Goal: Task Accomplishment & Management: Manage account settings

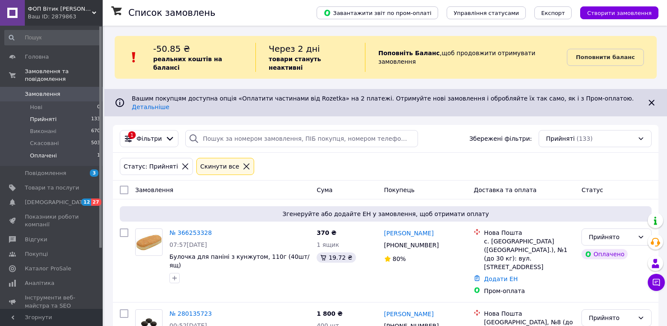
click at [51, 152] on span "Оплачені" at bounding box center [43, 156] width 27 height 8
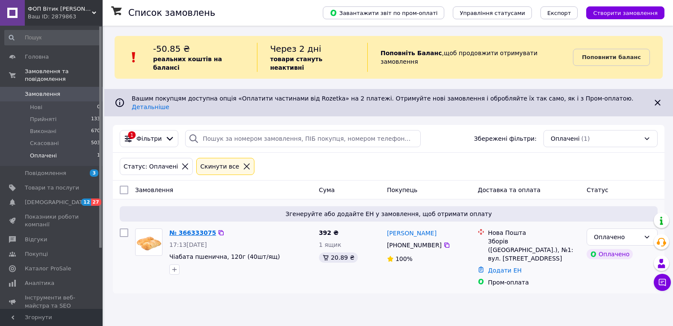
click at [186, 229] on link "№ 366333075" at bounding box center [192, 232] width 47 height 7
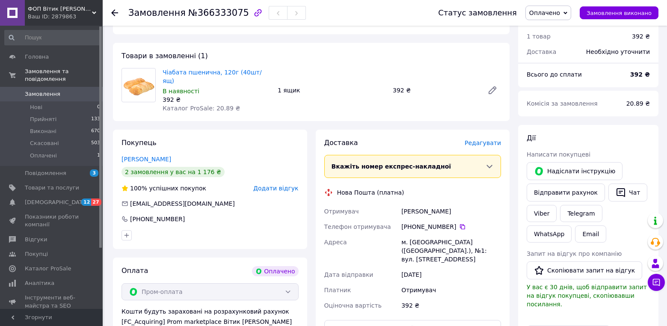
scroll to position [214, 0]
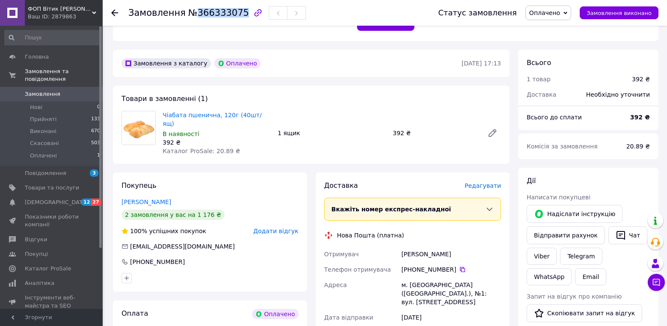
drag, startPoint x: 192, startPoint y: 14, endPoint x: 233, endPoint y: 13, distance: 41.1
click at [233, 13] on span "№366333075" at bounding box center [218, 13] width 61 height 10
copy span "366333075"
click at [543, 12] on span "Оплачено" at bounding box center [544, 12] width 31 height 7
click at [542, 32] on li "Прийнято" at bounding box center [547, 30] width 45 height 13
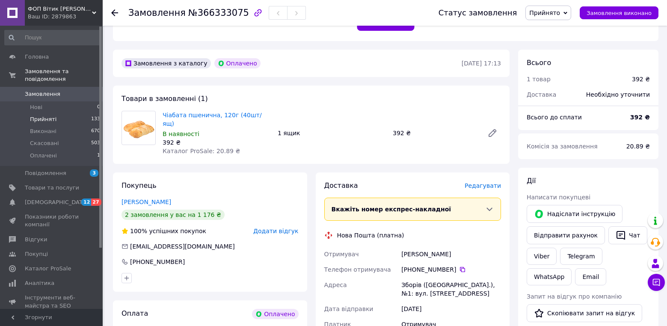
click at [46, 115] on span "Прийняті" at bounding box center [43, 119] width 27 height 8
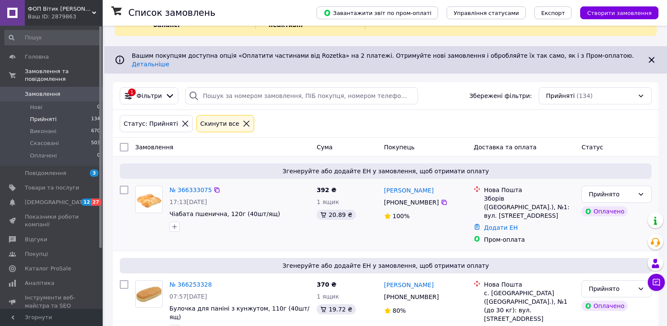
scroll to position [128, 0]
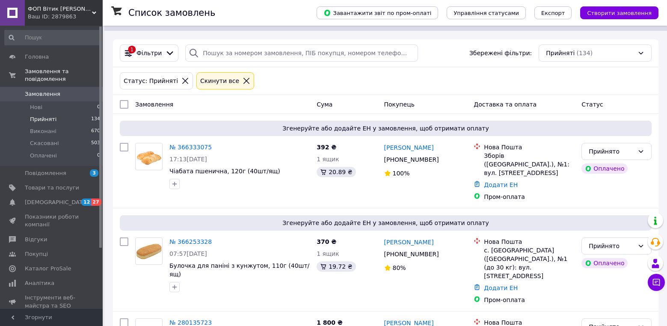
scroll to position [171, 0]
